Goal: Task Accomplishment & Management: Manage account settings

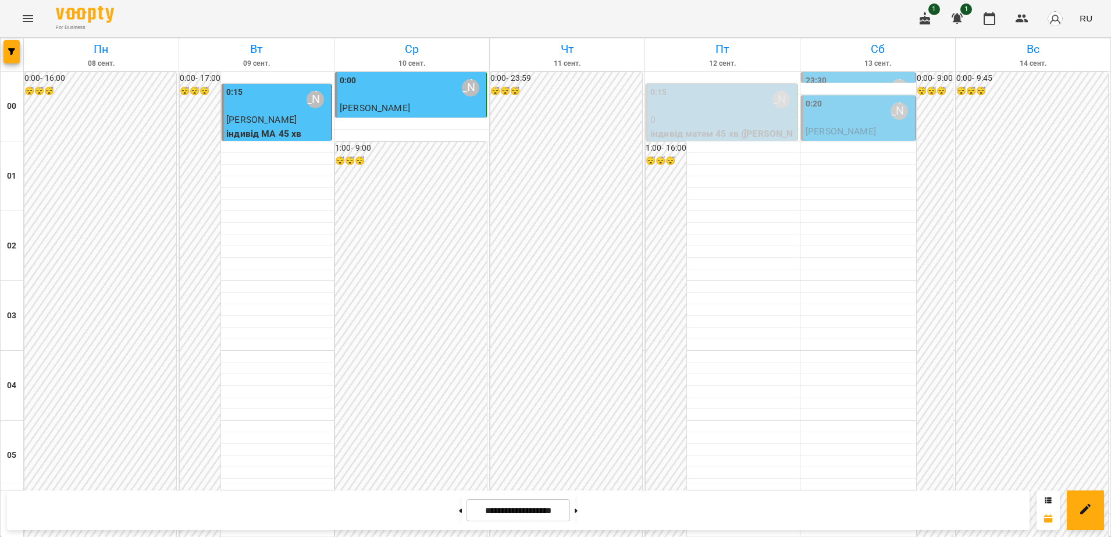
scroll to position [608, 0]
click at [30, 19] on icon "Menu" at bounding box center [28, 19] width 14 height 14
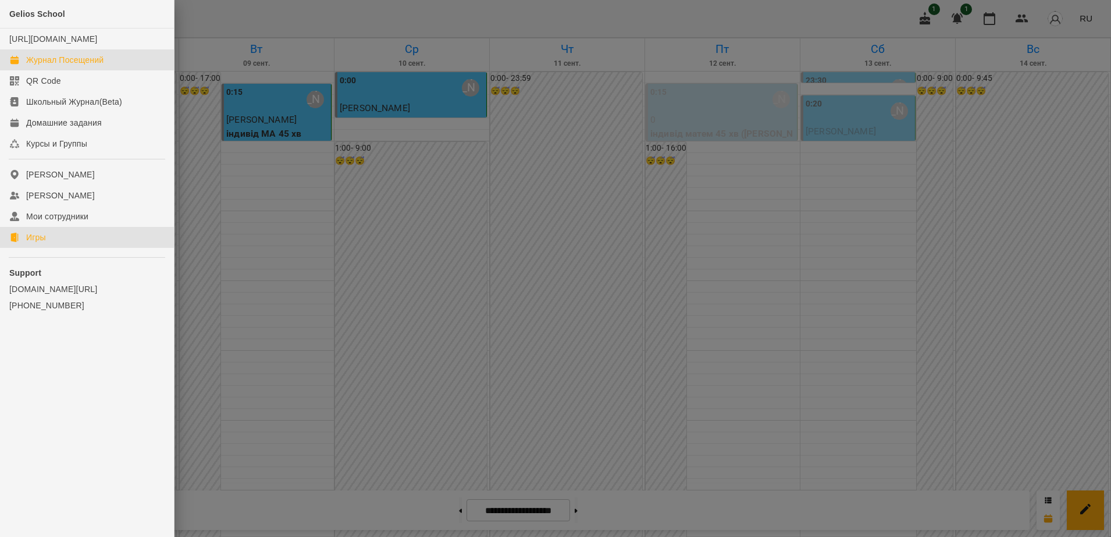
click at [48, 247] on link "Игры" at bounding box center [87, 237] width 174 height 21
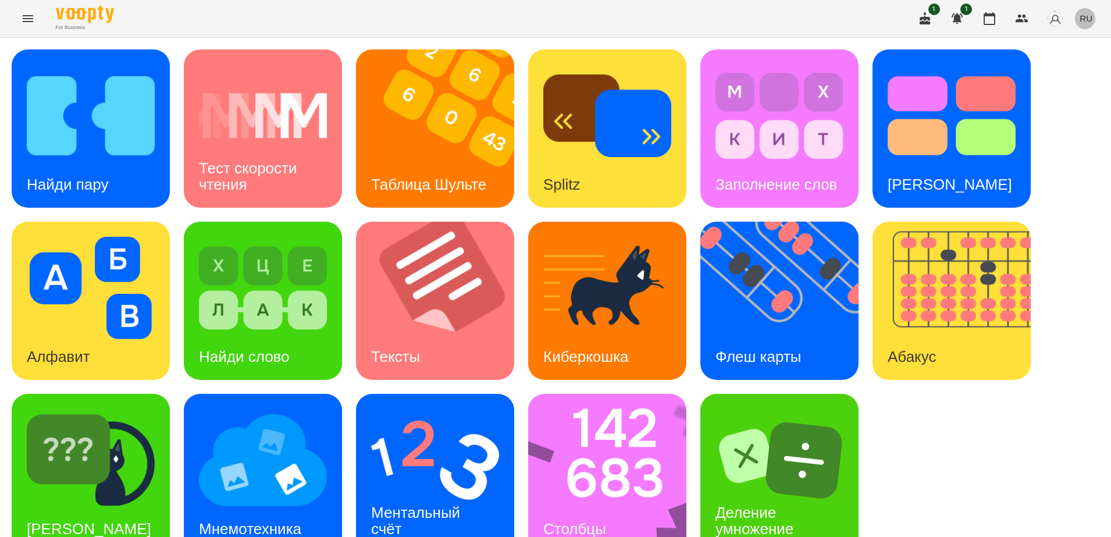
click at [1087, 13] on span "RU" at bounding box center [1086, 18] width 13 height 12
click at [1063, 65] on div "Українська" at bounding box center [1064, 65] width 59 height 21
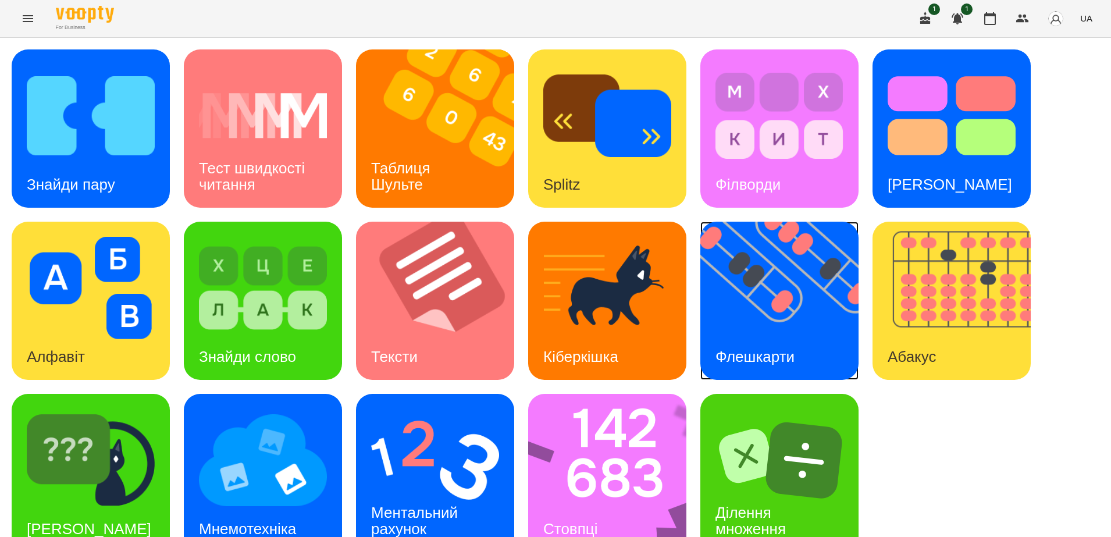
click at [772, 265] on img at bounding box center [786, 301] width 173 height 158
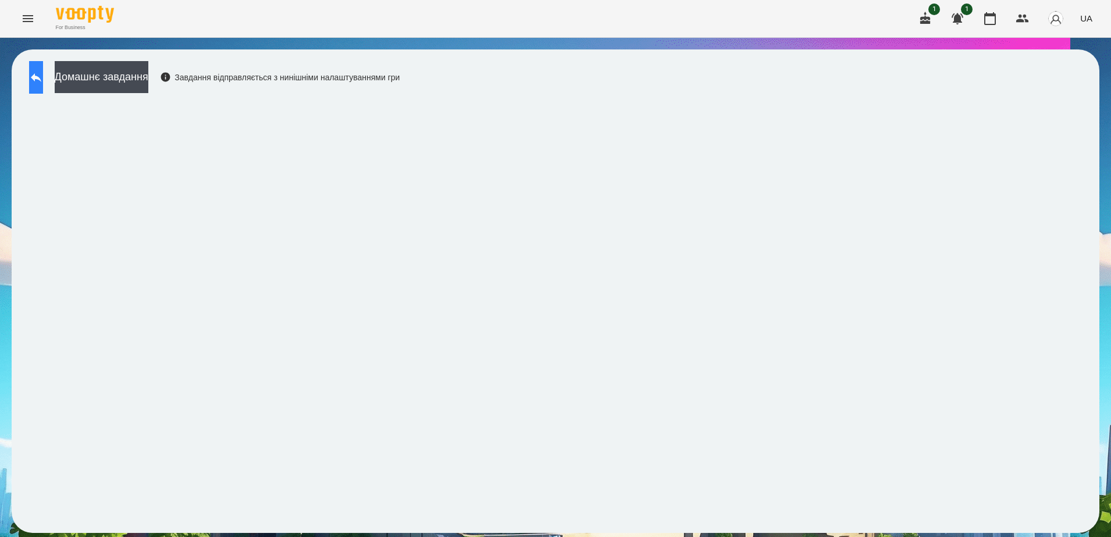
click at [43, 78] on button at bounding box center [36, 77] width 14 height 33
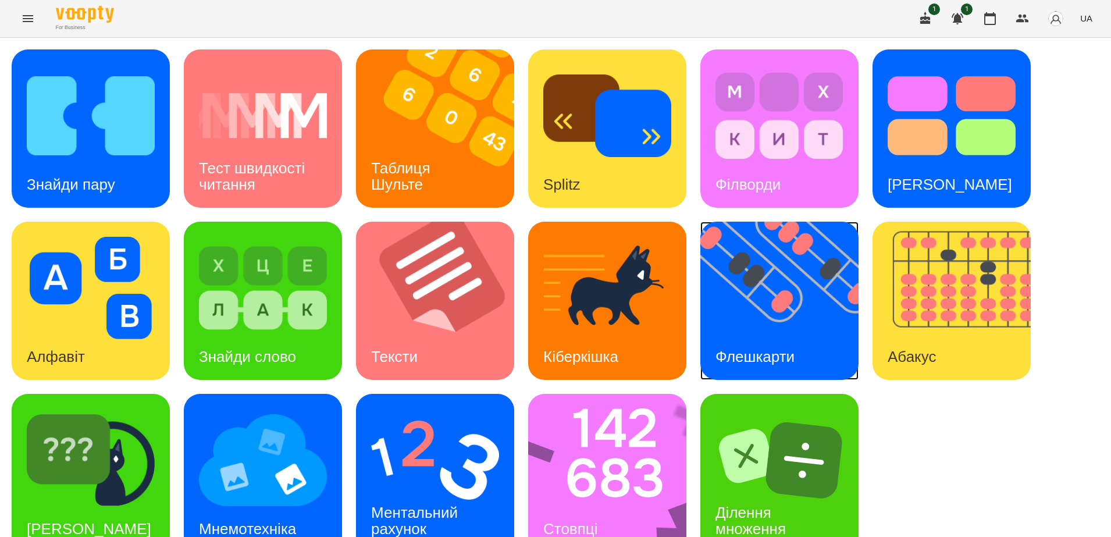
click at [730, 326] on img at bounding box center [786, 301] width 173 height 158
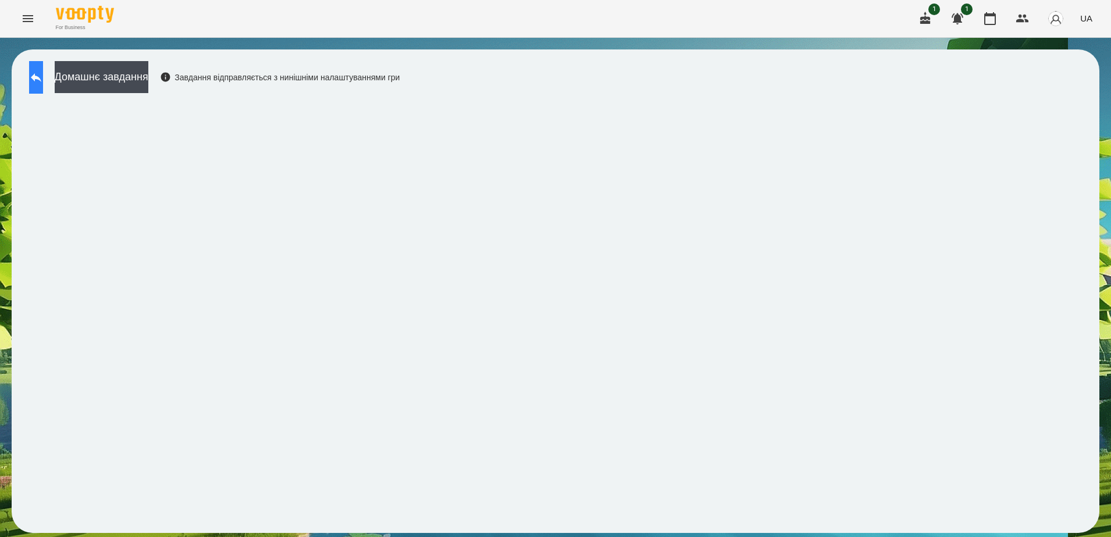
click at [37, 81] on button at bounding box center [36, 77] width 14 height 33
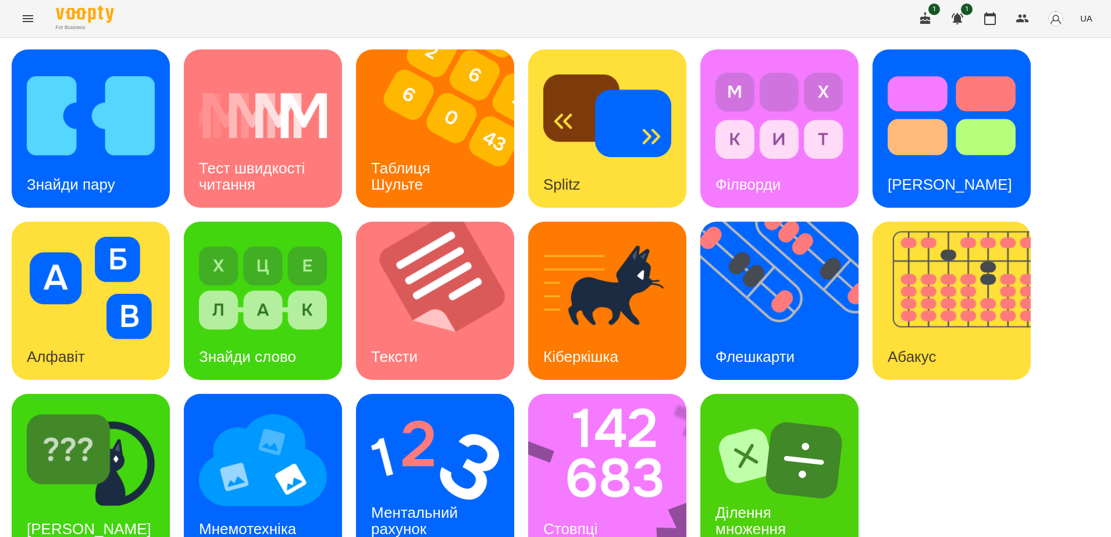
scroll to position [27, 0]
click at [609, 429] on img at bounding box center [614, 473] width 173 height 158
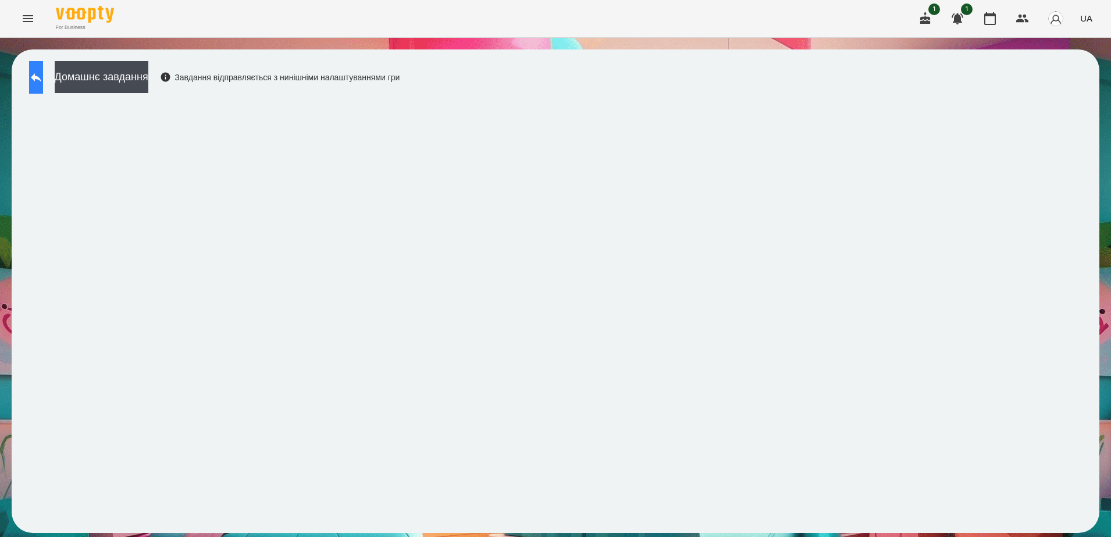
click at [43, 80] on button at bounding box center [36, 77] width 14 height 33
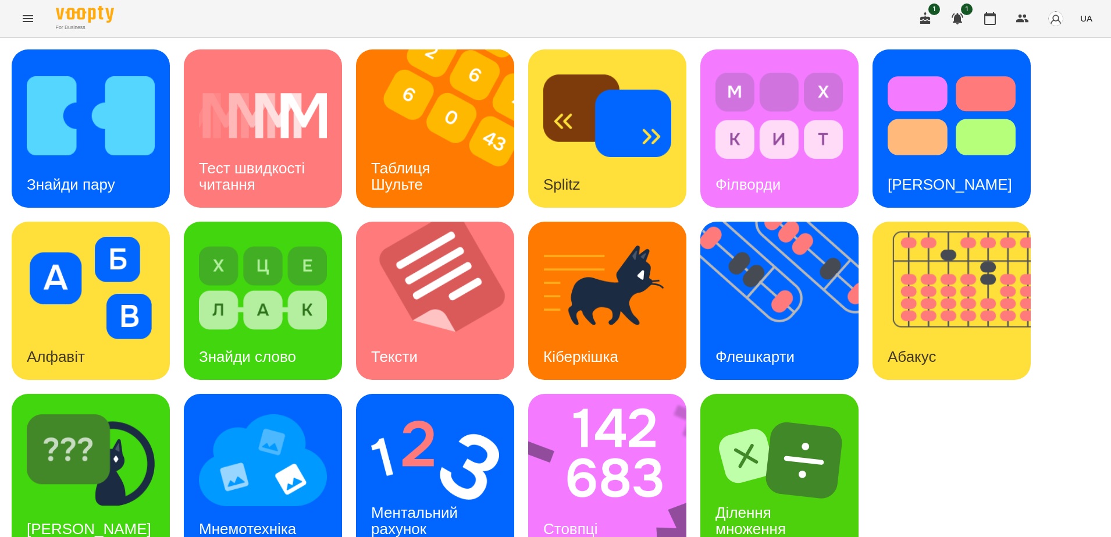
scroll to position [27, 0]
click at [440, 438] on img at bounding box center [435, 460] width 128 height 102
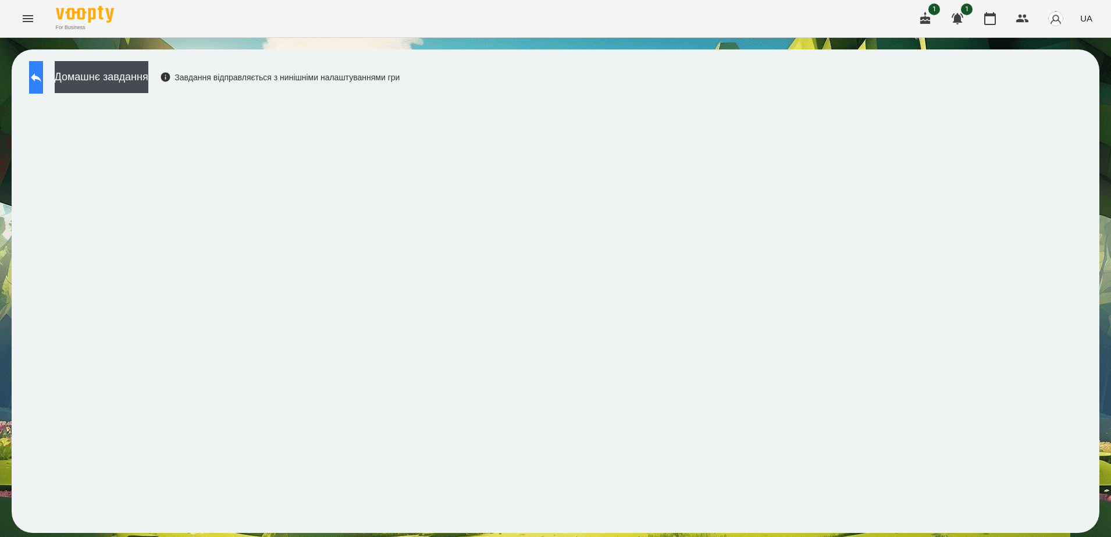
click at [43, 80] on icon at bounding box center [36, 77] width 14 height 14
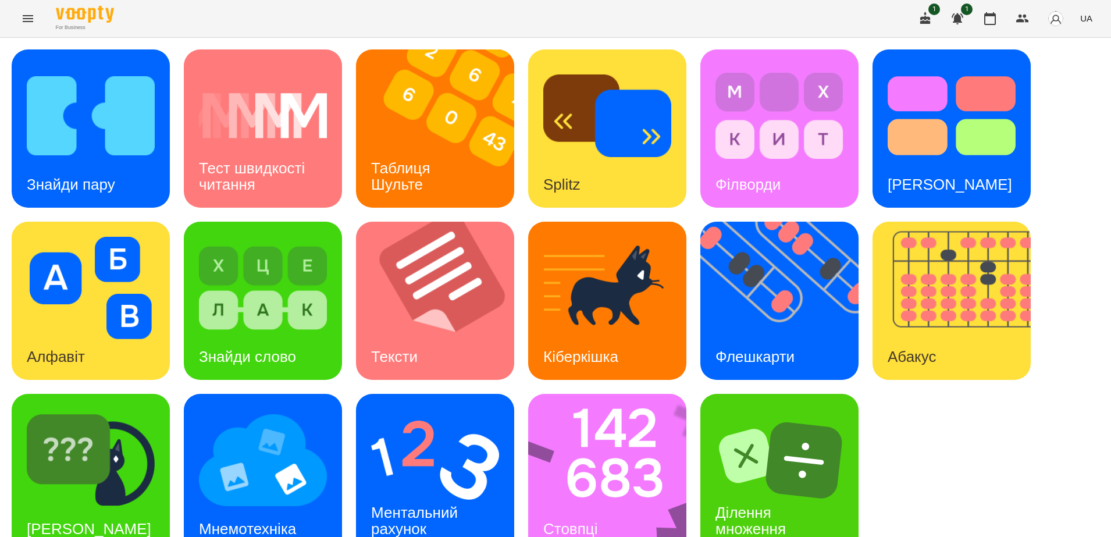
scroll to position [27, 0]
click at [433, 448] on img at bounding box center [435, 460] width 128 height 102
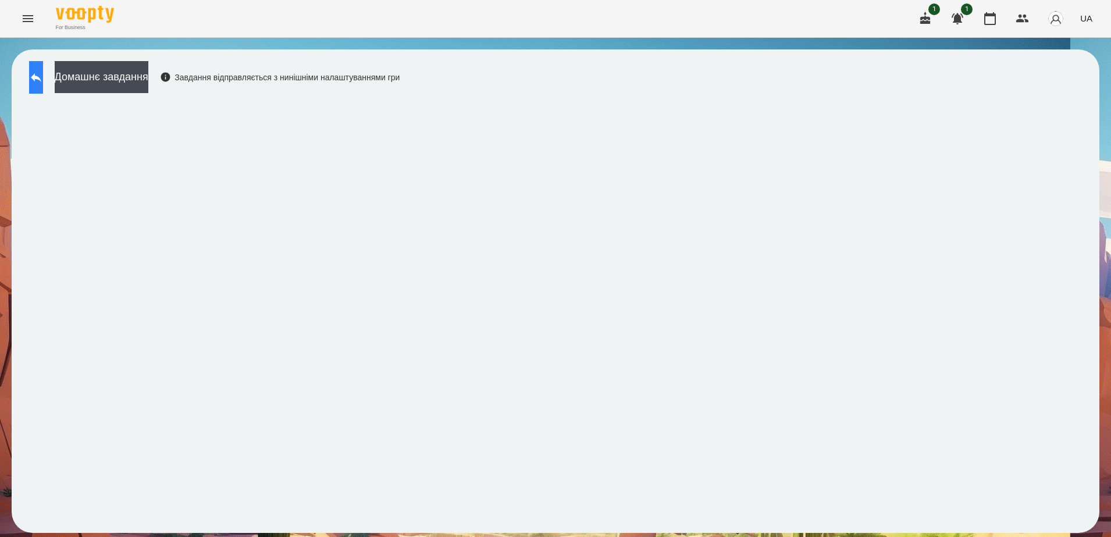
click at [43, 73] on icon at bounding box center [36, 77] width 14 height 14
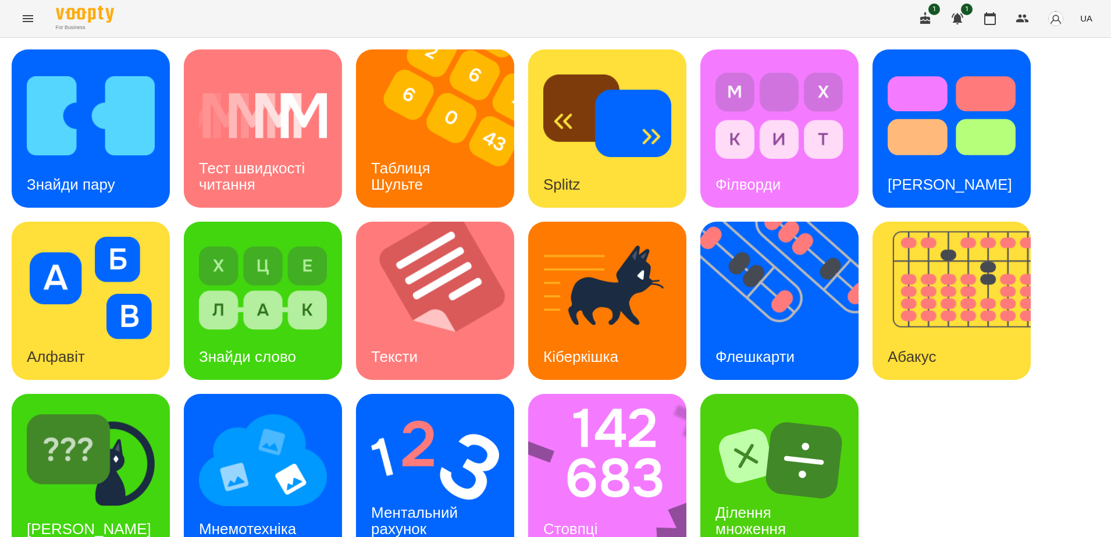
click at [596, 10] on div "For Business 1 1 UA" at bounding box center [555, 18] width 1111 height 37
click at [76, 506] on div "[PERSON_NAME]" at bounding box center [89, 529] width 155 height 46
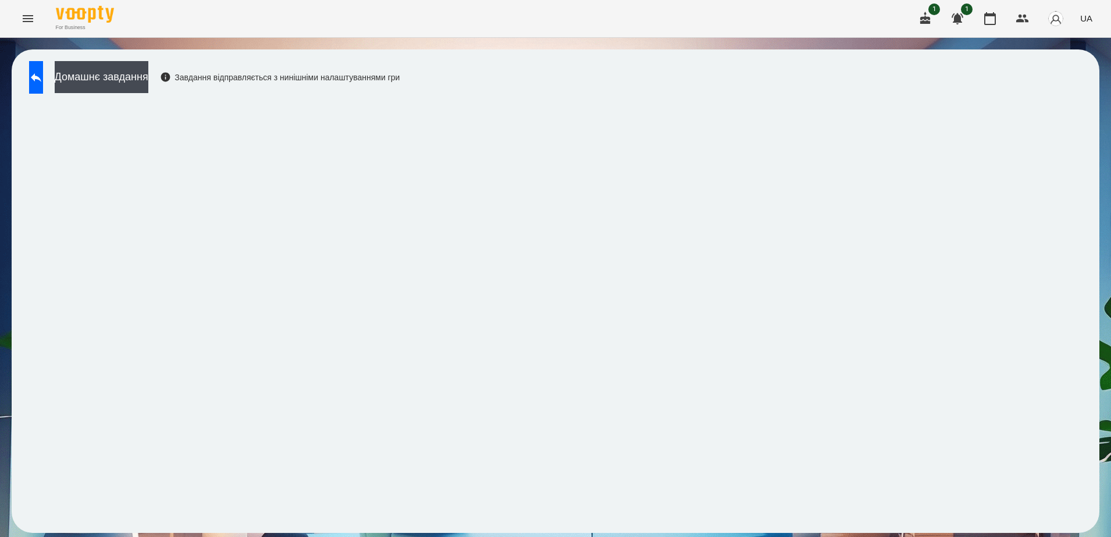
click at [713, 12] on div "For Business 1 1 UA" at bounding box center [555, 18] width 1111 height 37
click at [41, 79] on icon at bounding box center [36, 77] width 10 height 9
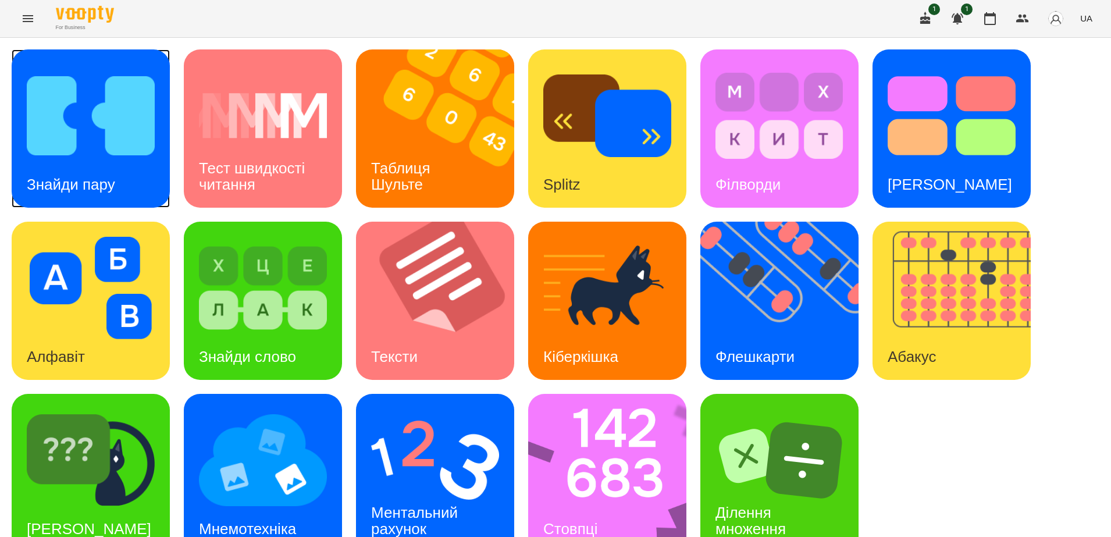
click at [83, 130] on img at bounding box center [91, 116] width 128 height 102
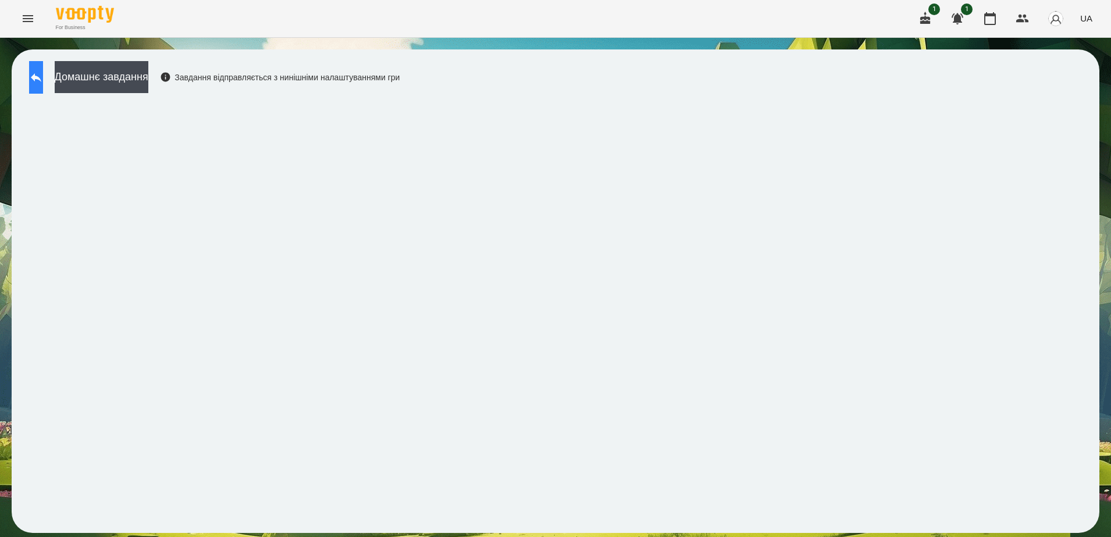
click at [41, 76] on icon at bounding box center [36, 77] width 10 height 9
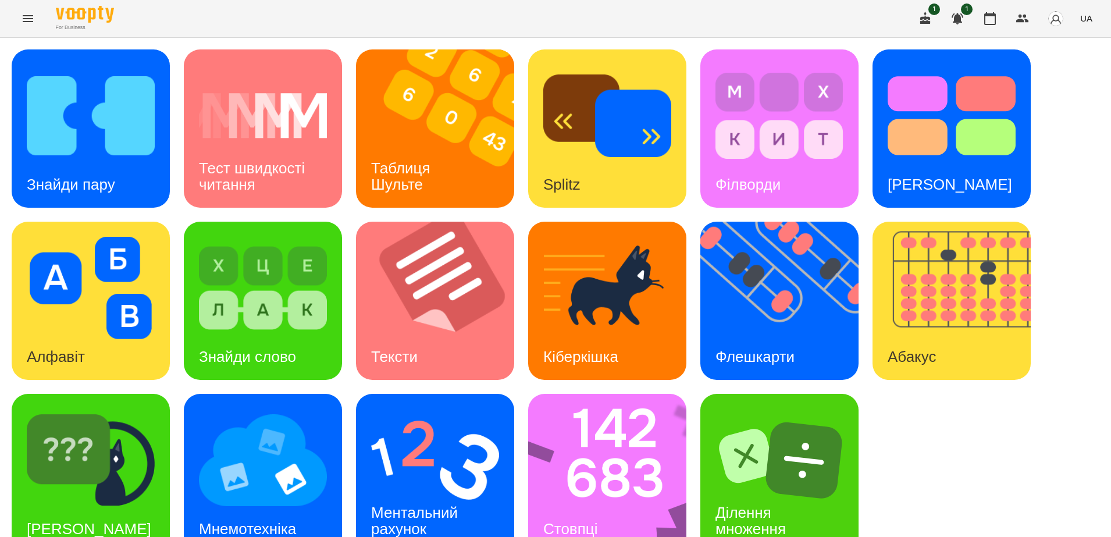
scroll to position [27, 0]
click at [408, 159] on h3 "Таблиця Шульте" at bounding box center [402, 175] width 63 height 33
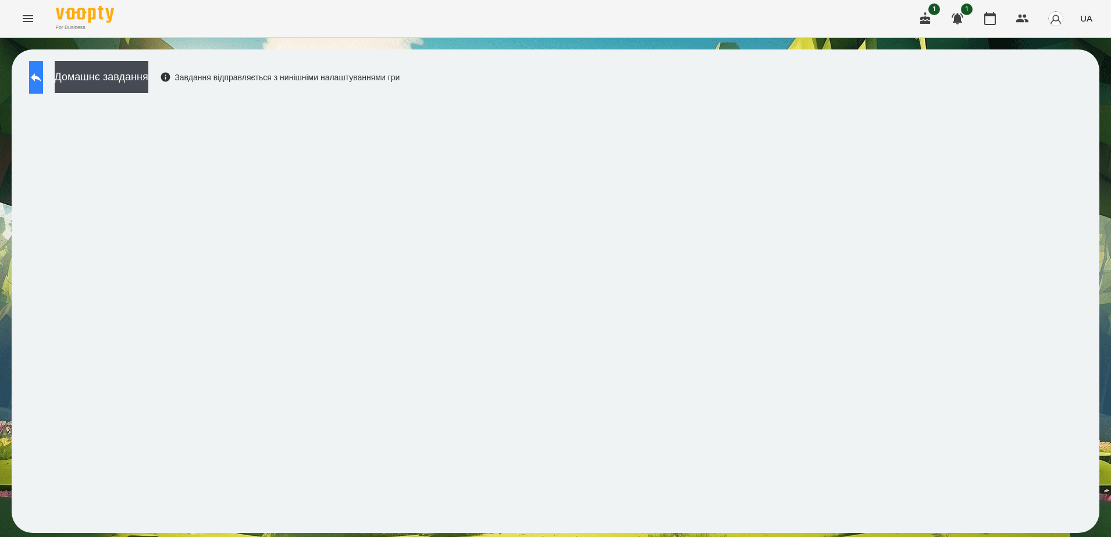
click at [43, 82] on icon at bounding box center [36, 77] width 14 height 14
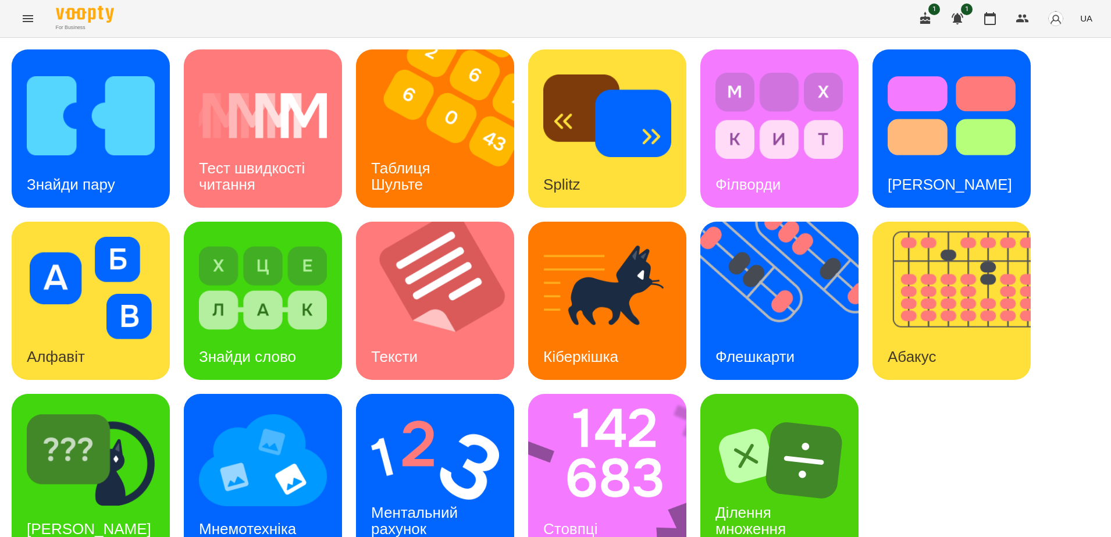
scroll to position [27, 0]
click at [609, 506] on div "Стовпці" at bounding box center [570, 529] width 84 height 46
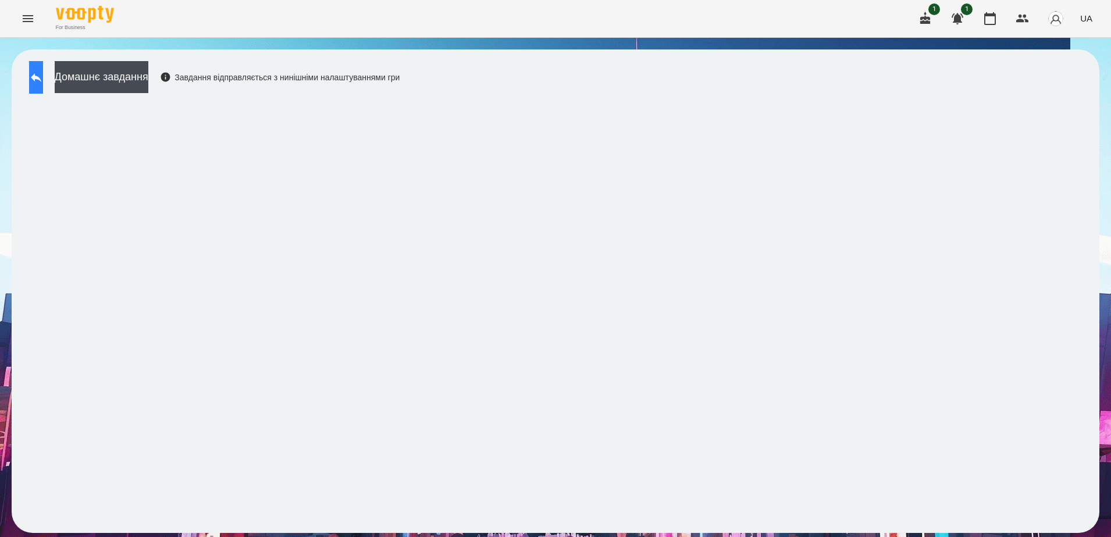
click at [43, 75] on icon at bounding box center [36, 77] width 14 height 14
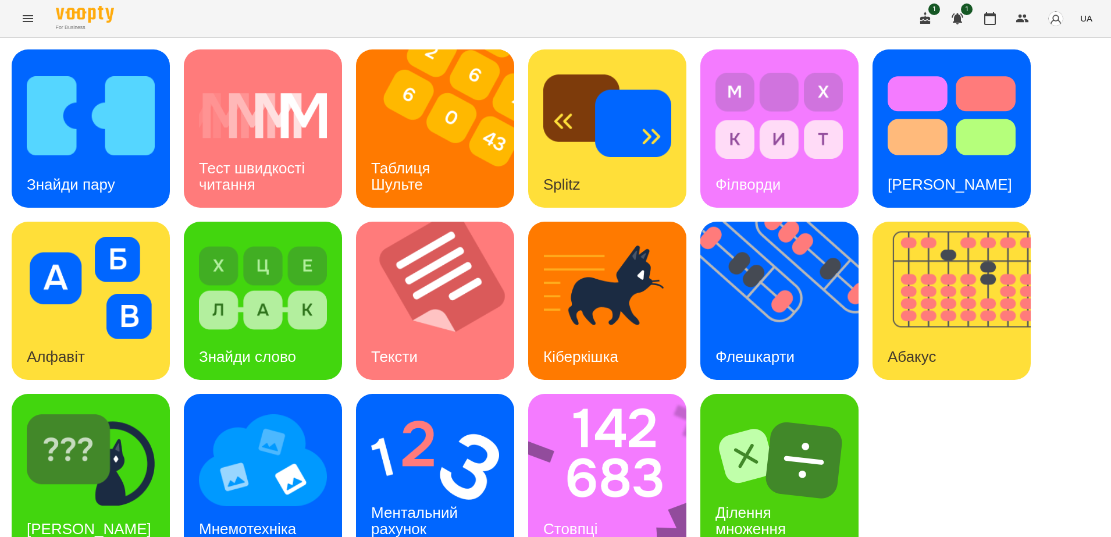
scroll to position [27, 0]
click at [412, 504] on h3 "Ментальний рахунок" at bounding box center [416, 520] width 91 height 33
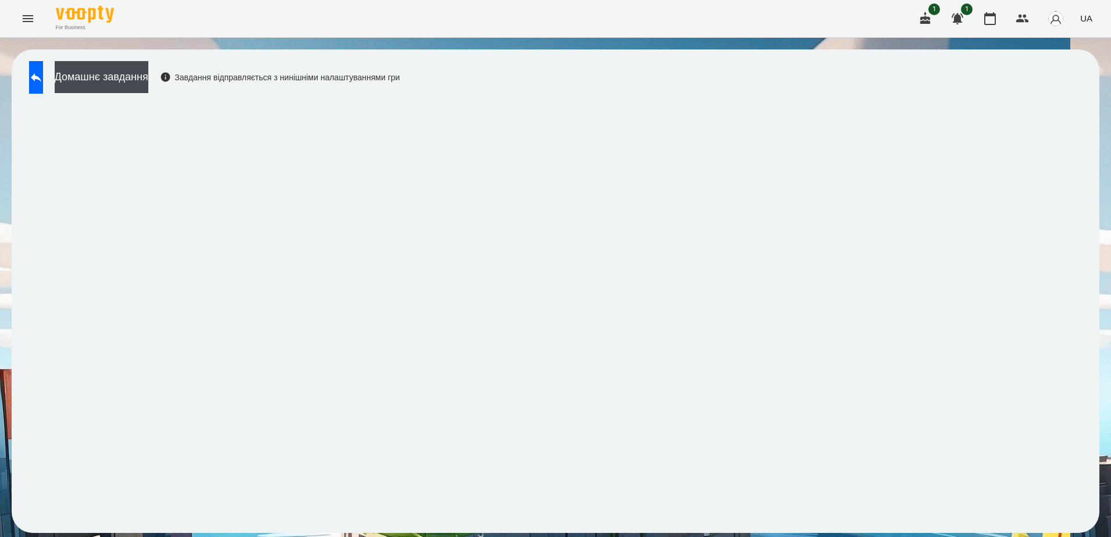
click at [30, 17] on icon "Menu" at bounding box center [28, 19] width 14 height 14
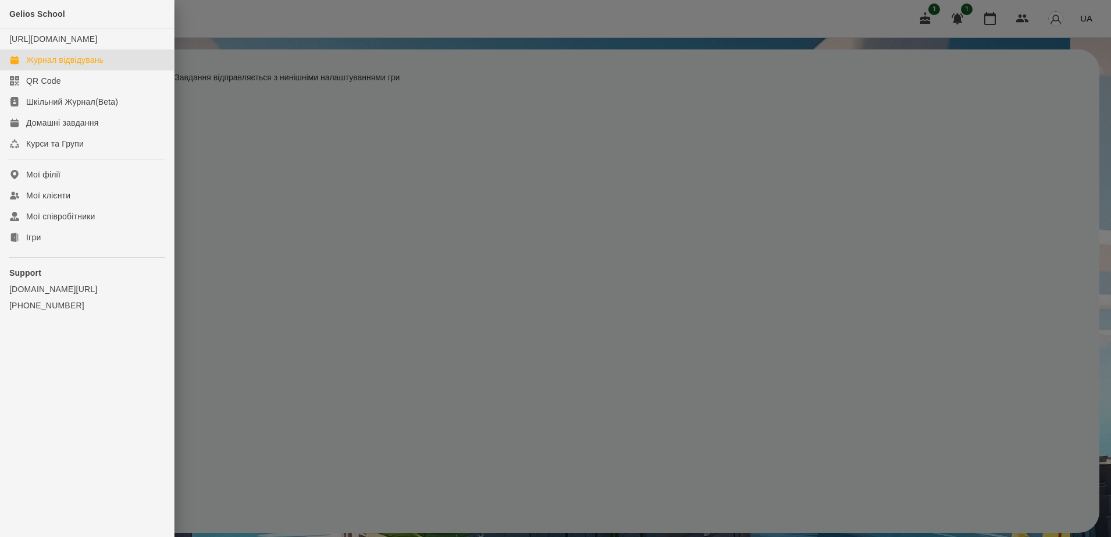
drag, startPoint x: 88, startPoint y: 70, endPoint x: 165, endPoint y: 99, distance: 82.6
click at [88, 66] on div "Журнал відвідувань" at bounding box center [64, 60] width 77 height 12
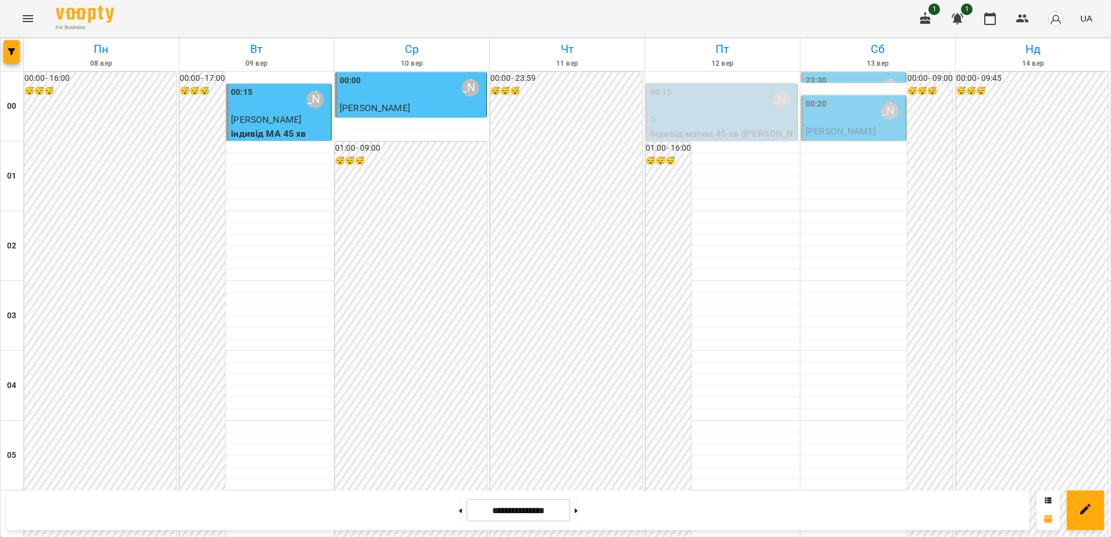
scroll to position [1262, 0]
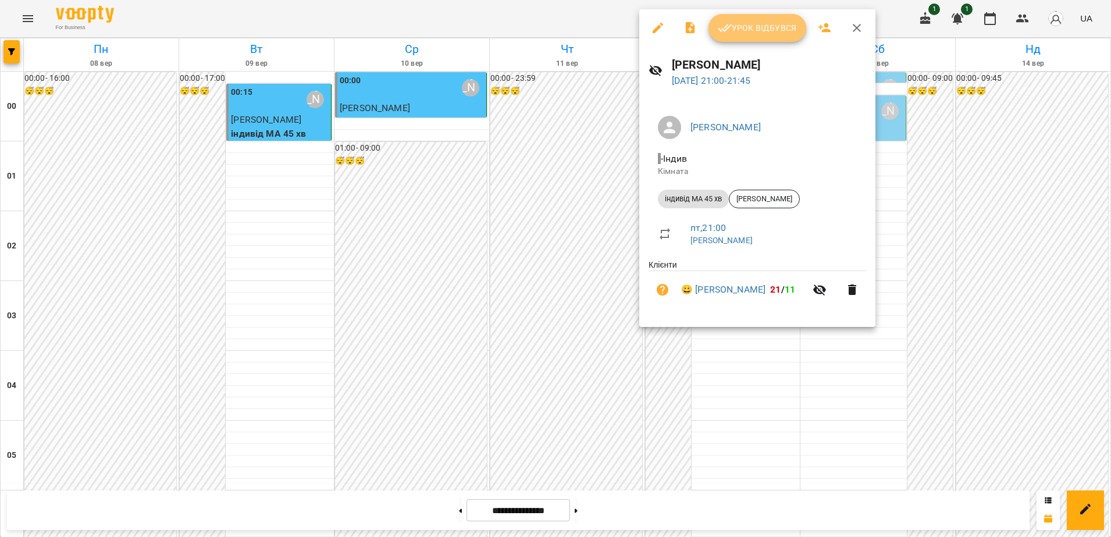
click at [739, 23] on span "Урок відбувся" at bounding box center [757, 28] width 79 height 14
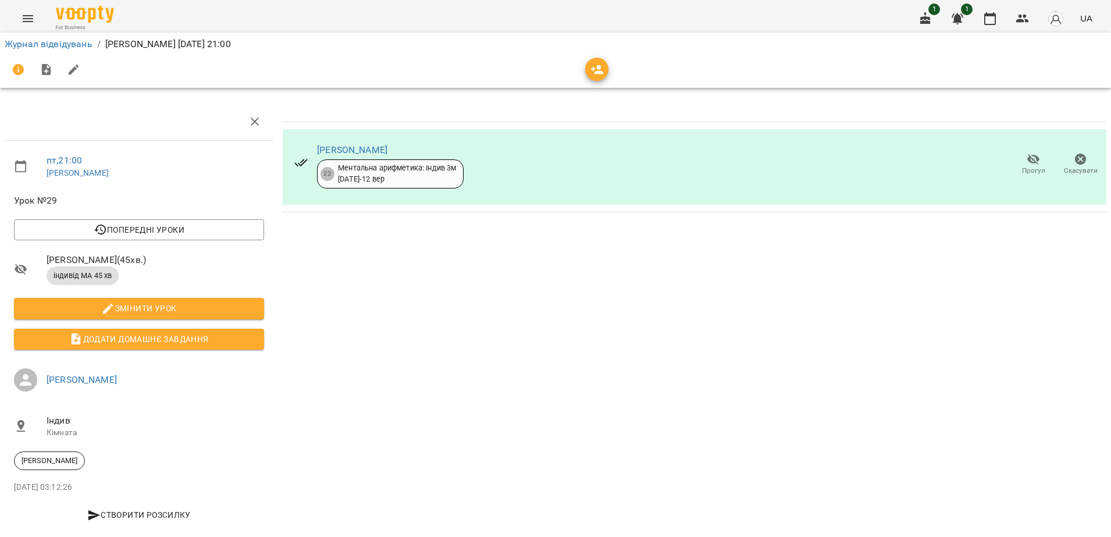
click at [35, 49] on li "Журнал відвідувань" at bounding box center [49, 44] width 88 height 14
click at [35, 45] on link "Журнал відвідувань" at bounding box center [49, 43] width 88 height 11
